Goal: Information Seeking & Learning: Learn about a topic

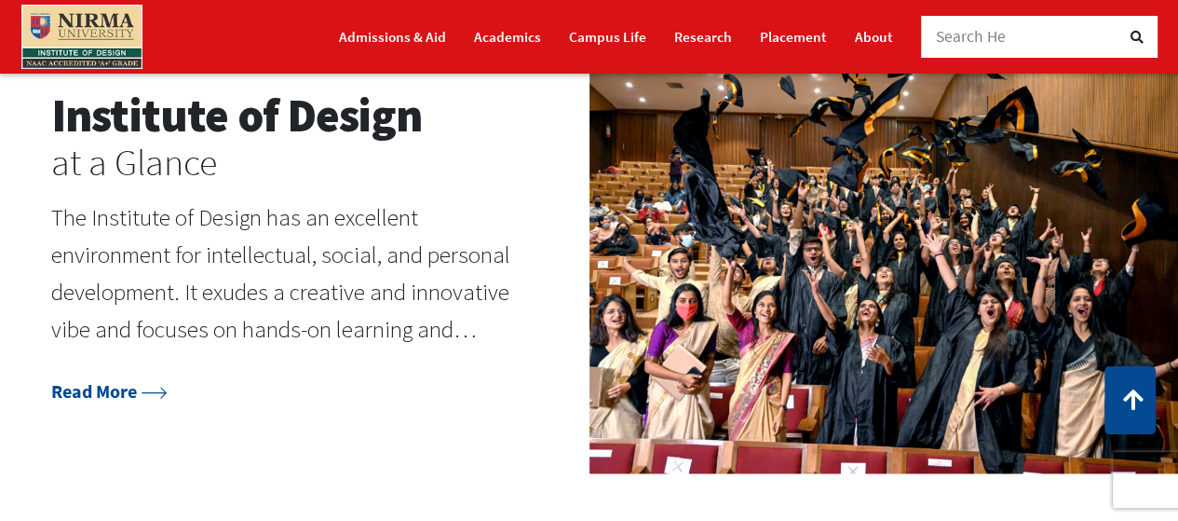
scroll to position [2002, 0]
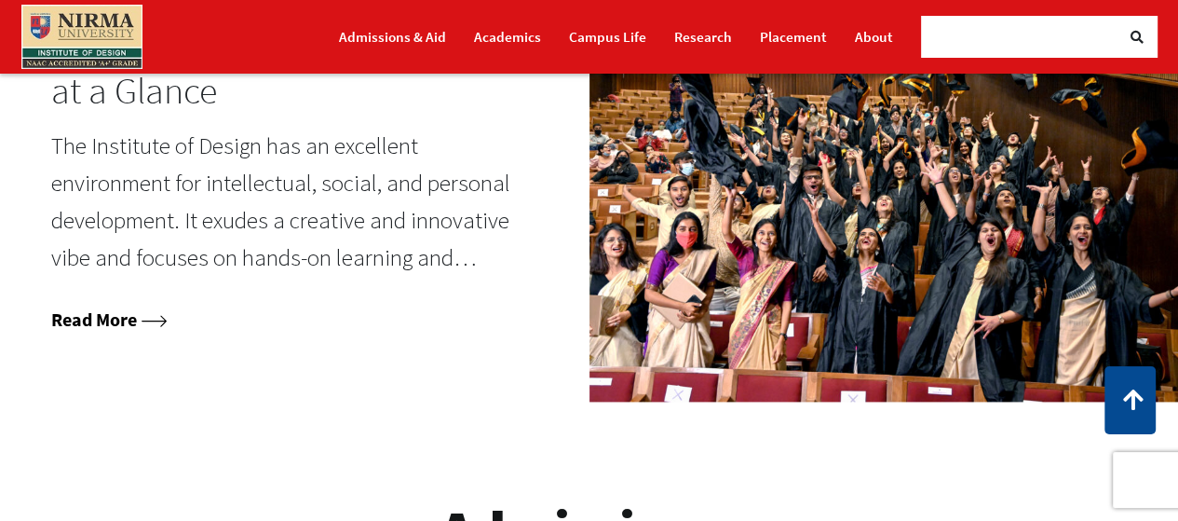
click at [151, 321] on icon at bounding box center [154, 321] width 25 height 12
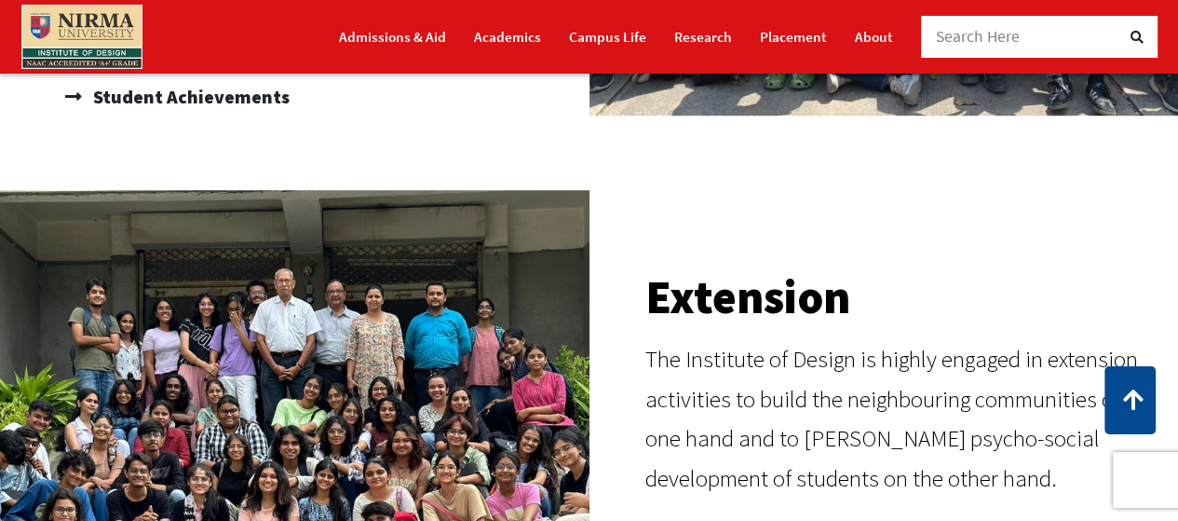
scroll to position [1002, 0]
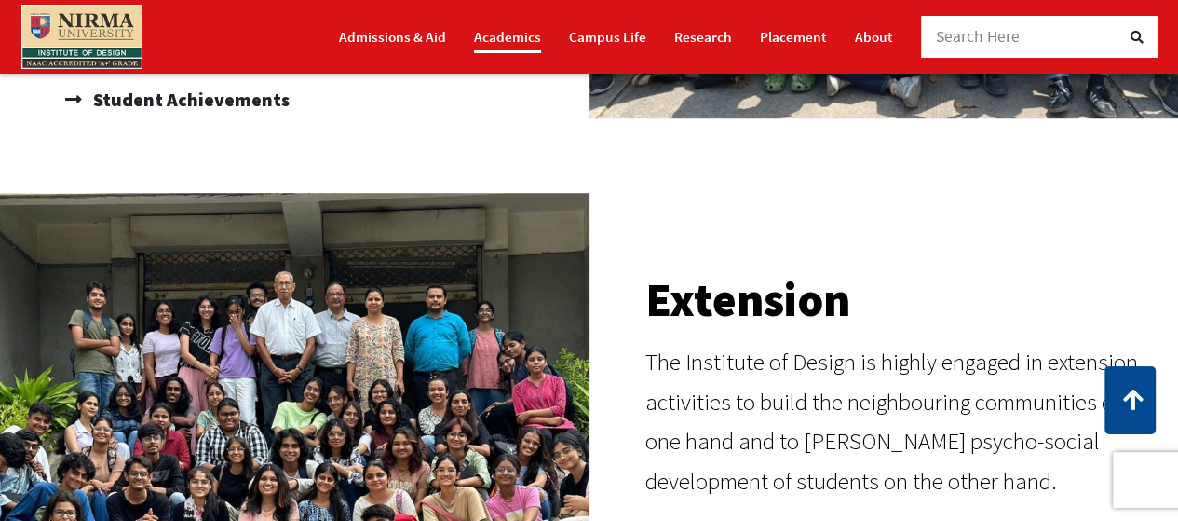
click at [490, 34] on link "Academics" at bounding box center [507, 36] width 67 height 33
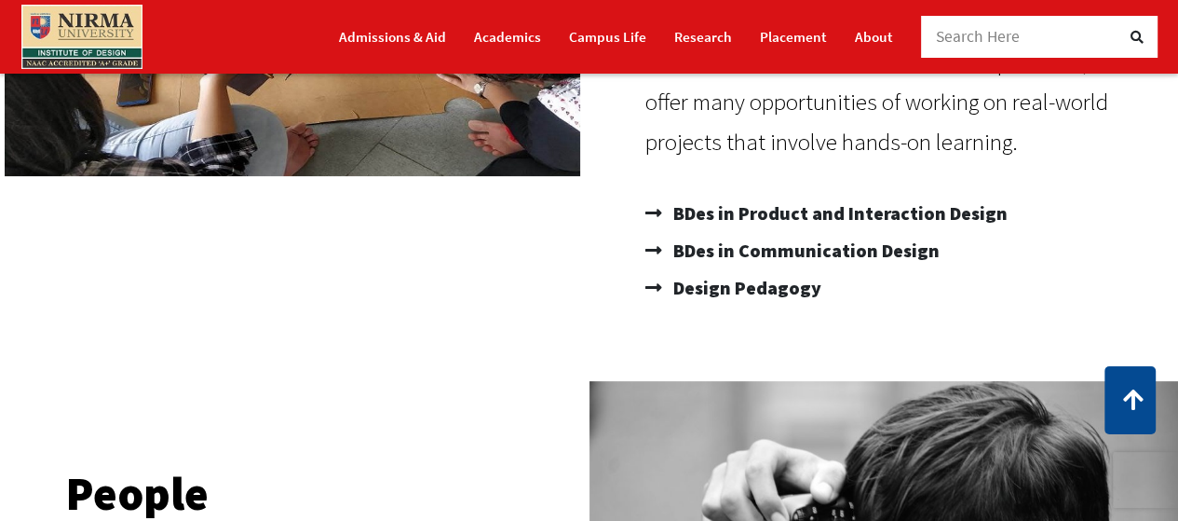
scroll to position [500, 0]
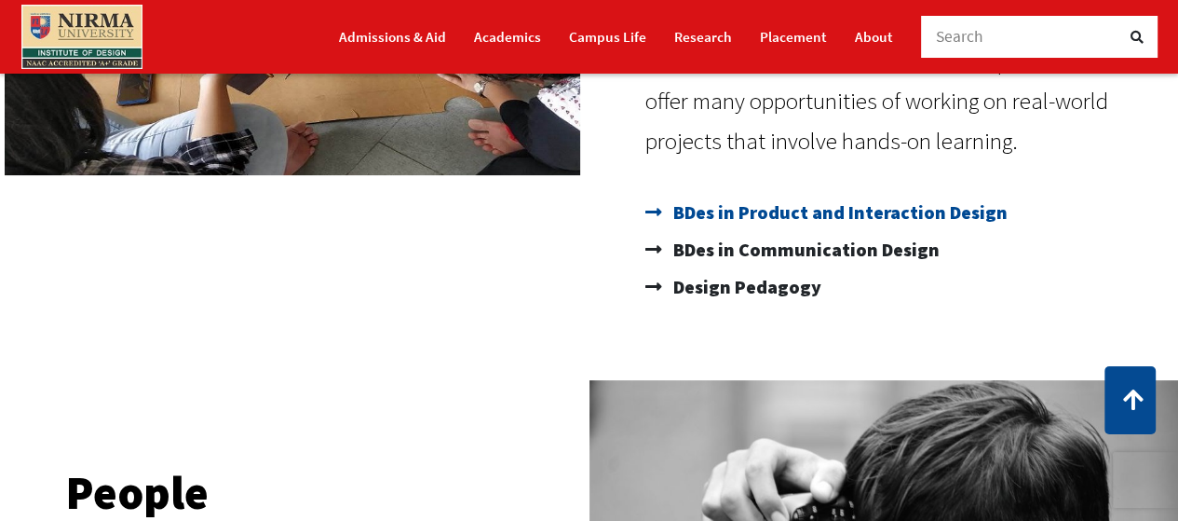
click at [972, 201] on span "BDes in Product and Interaction Design" at bounding box center [838, 212] width 339 height 37
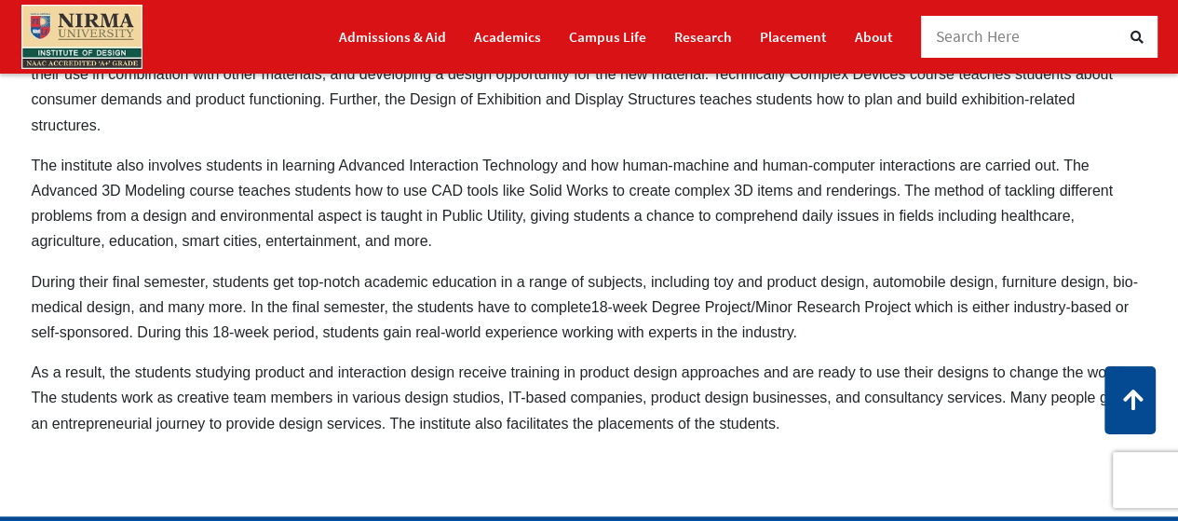
scroll to position [1390, 0]
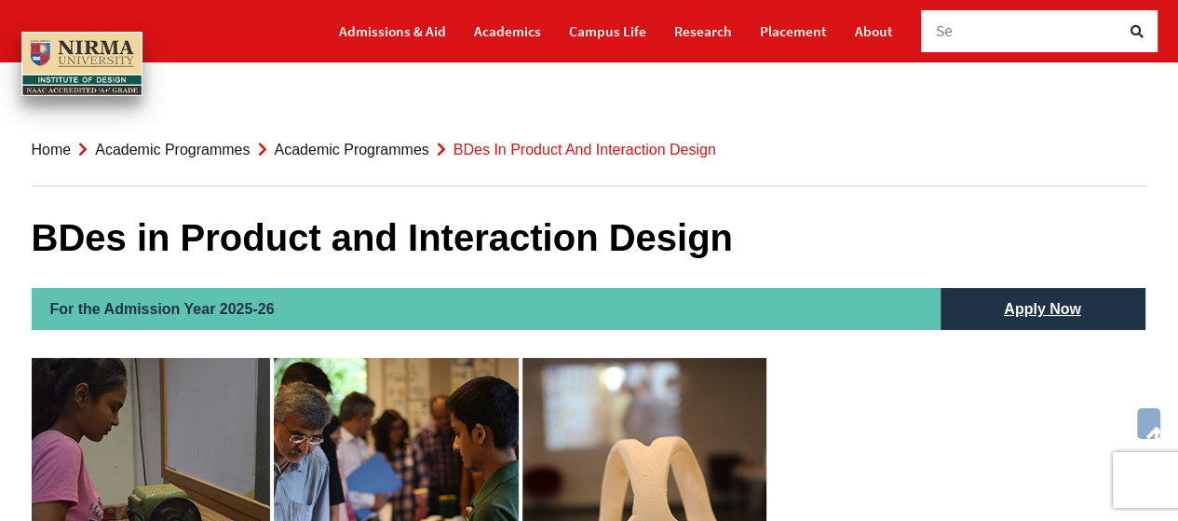
scroll to position [0, 0]
